Goal: Use online tool/utility: Utilize a website feature to perform a specific function

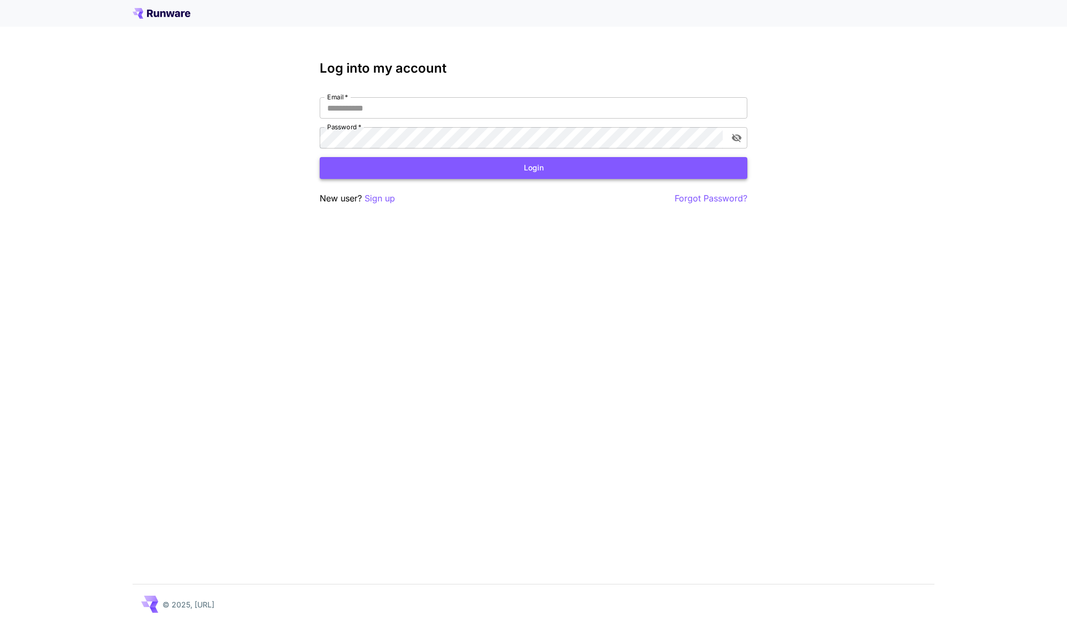
type input "**********"
click at [438, 161] on button "Login" at bounding box center [534, 168] width 428 height 22
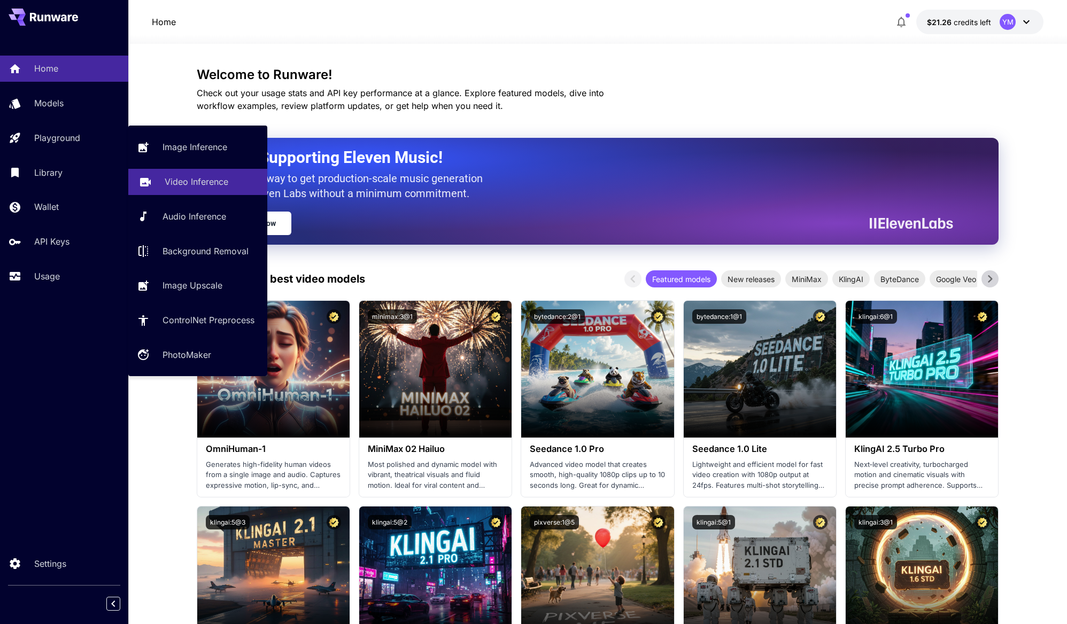
click at [182, 181] on p "Video Inference" at bounding box center [197, 181] width 64 height 13
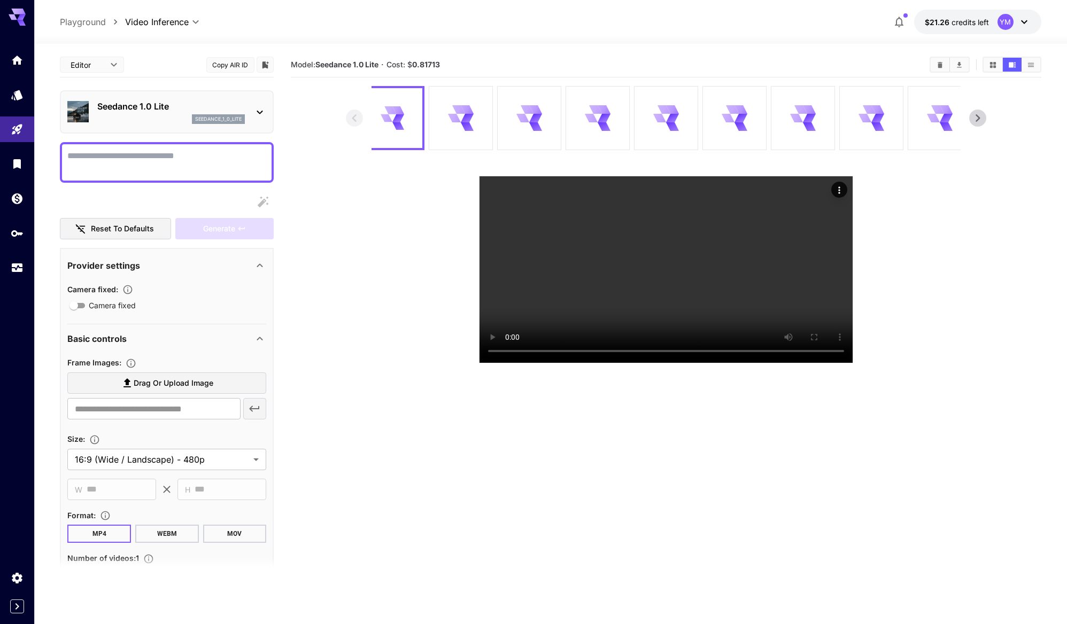
click at [160, 106] on p "Seedance 1.0 Lite" at bounding box center [171, 106] width 148 height 13
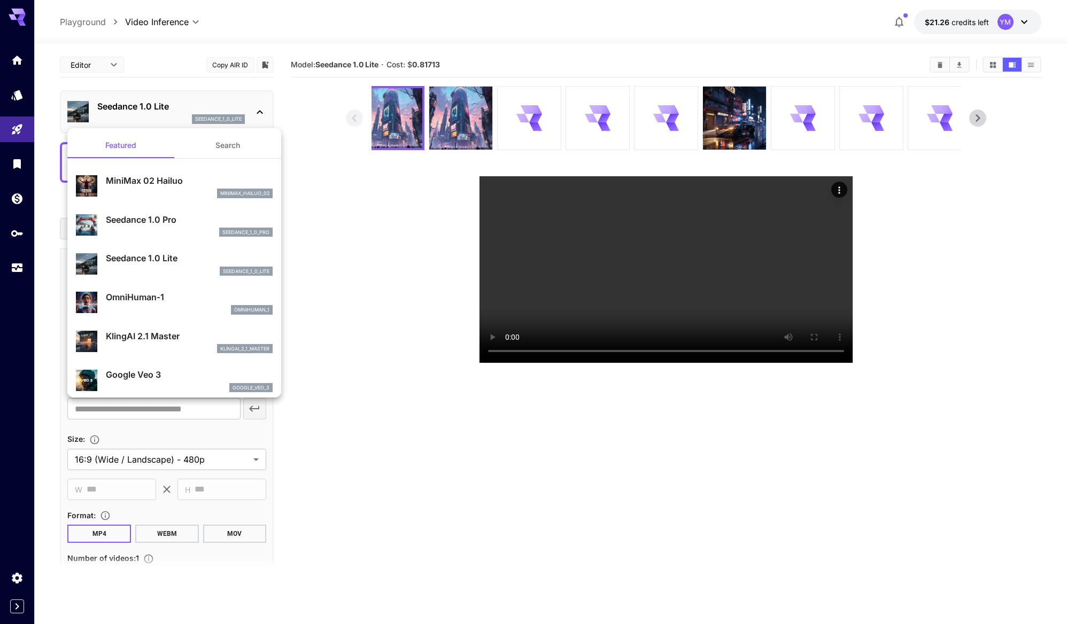
click at [231, 142] on button "Search" at bounding box center [227, 146] width 107 height 26
click at [218, 146] on button "Search" at bounding box center [227, 146] width 107 height 26
